Goal: Task Accomplishment & Management: Manage account settings

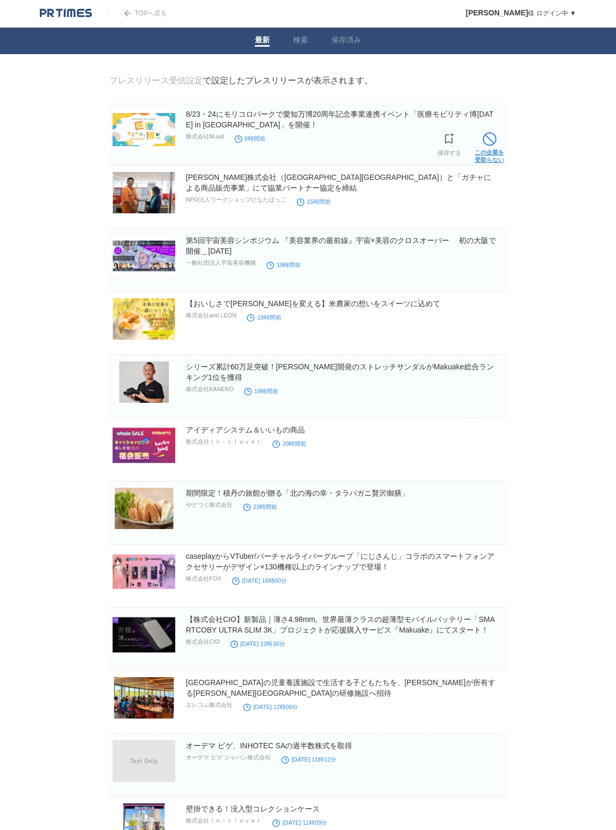
click at [494, 142] on span at bounding box center [489, 139] width 14 height 14
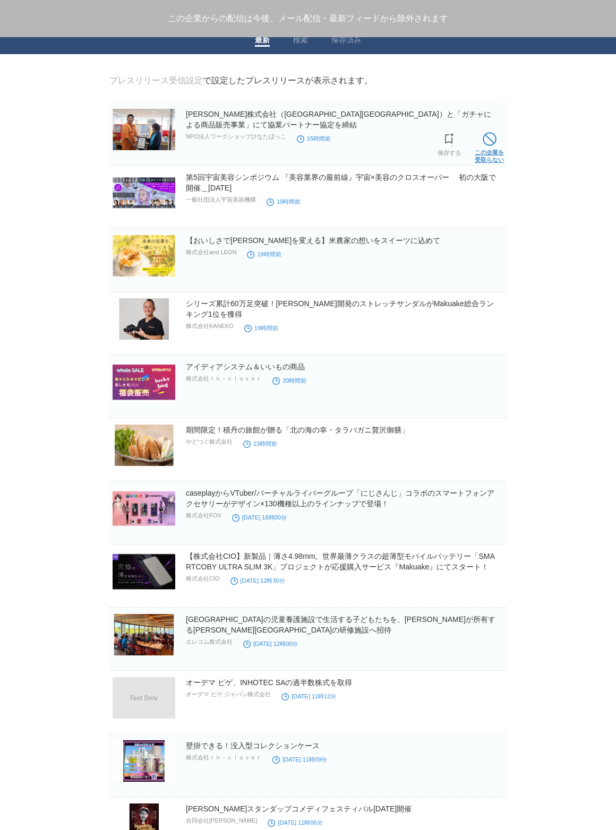
click at [495, 141] on span at bounding box center [489, 139] width 14 height 14
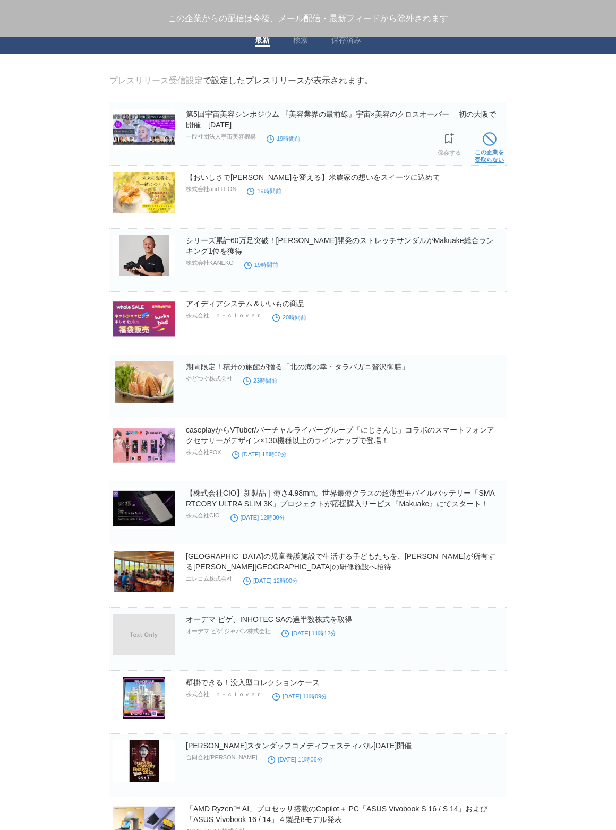
click at [494, 142] on span at bounding box center [489, 139] width 14 height 14
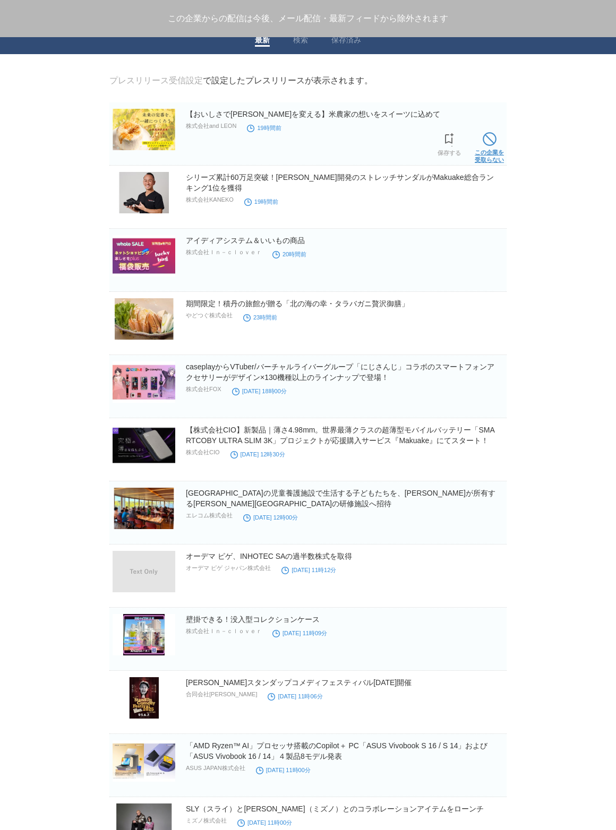
click at [492, 144] on span at bounding box center [489, 139] width 14 height 14
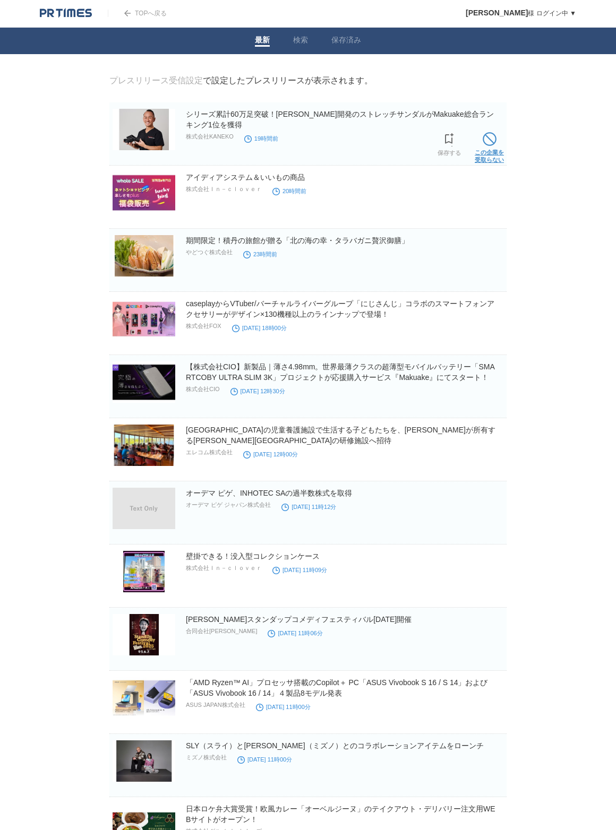
click at [492, 144] on span at bounding box center [489, 139] width 14 height 14
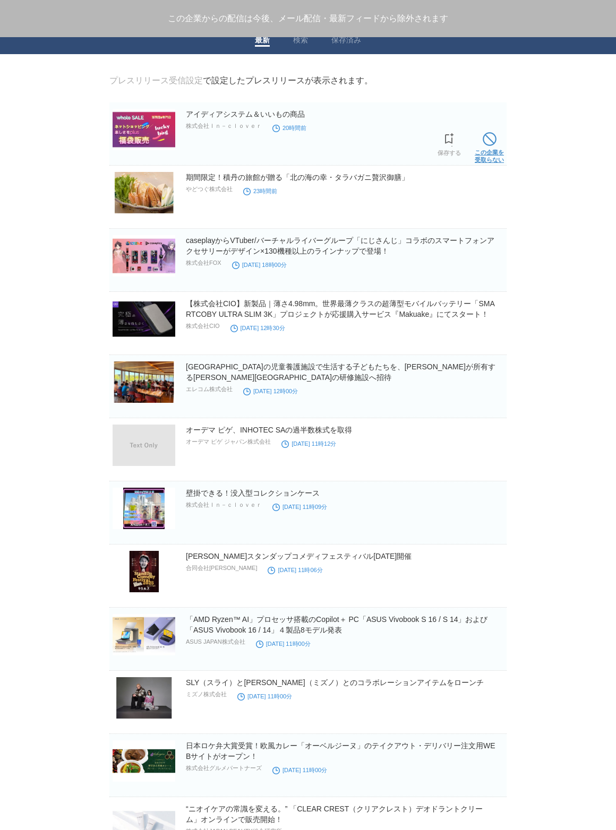
click at [492, 145] on span at bounding box center [489, 139] width 14 height 14
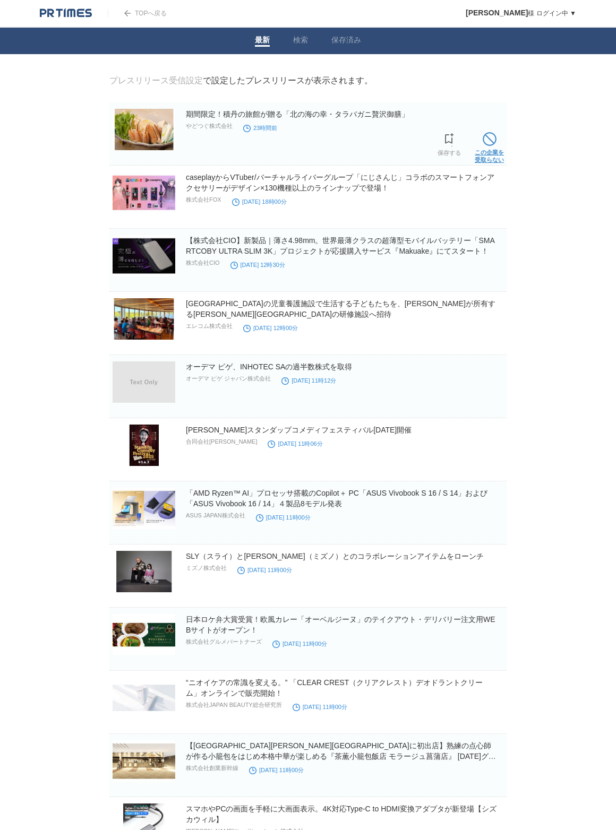
click at [492, 145] on span at bounding box center [489, 139] width 14 height 14
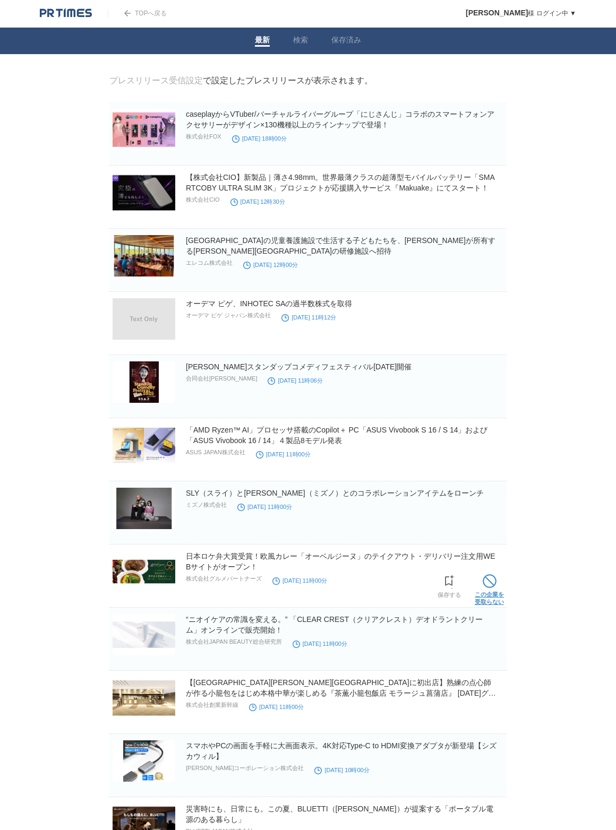
click at [488, 583] on span at bounding box center [489, 581] width 14 height 14
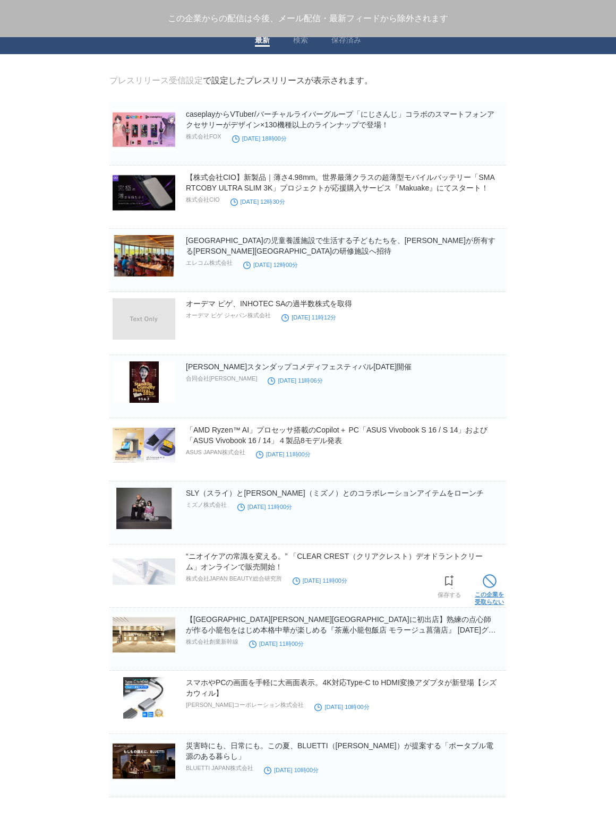
click at [487, 588] on span at bounding box center [489, 581] width 14 height 14
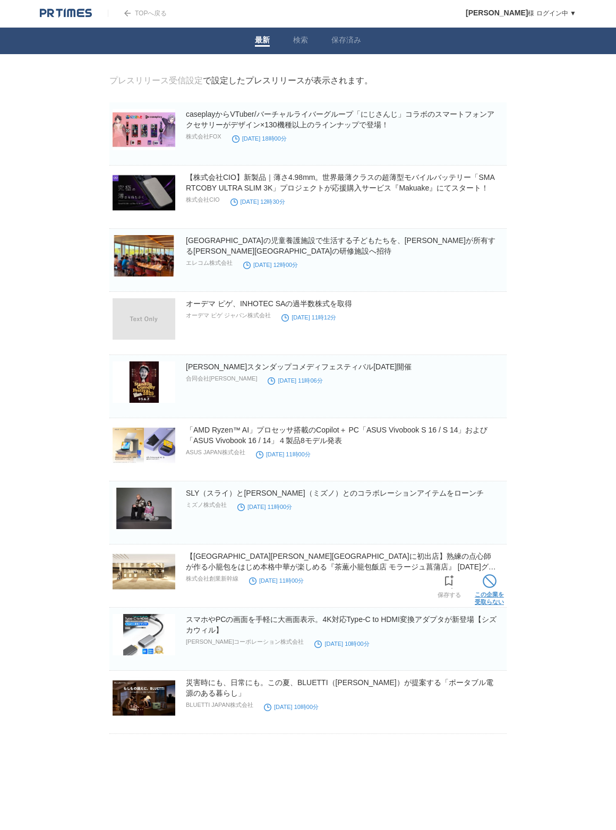
click at [489, 583] on span at bounding box center [489, 581] width 14 height 14
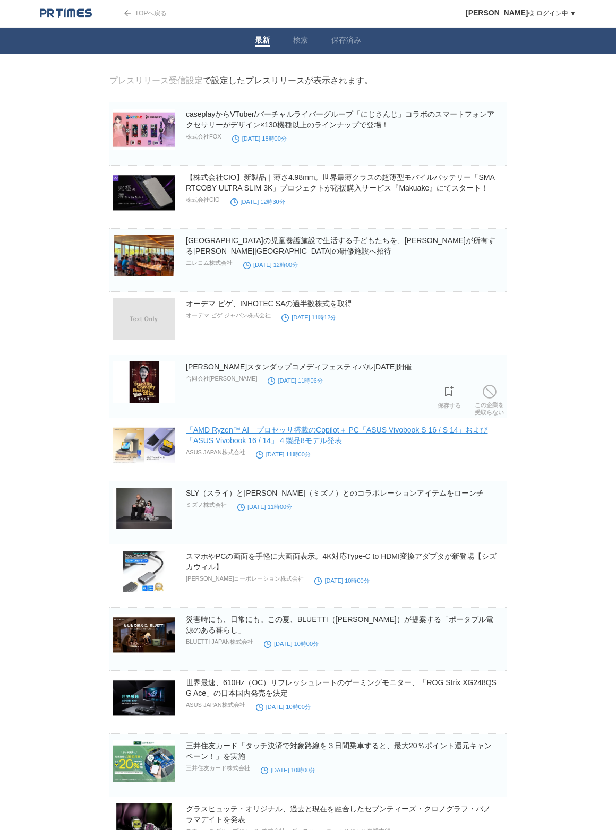
click at [485, 389] on span at bounding box center [489, 392] width 14 height 14
